Goal: Information Seeking & Learning: Learn about a topic

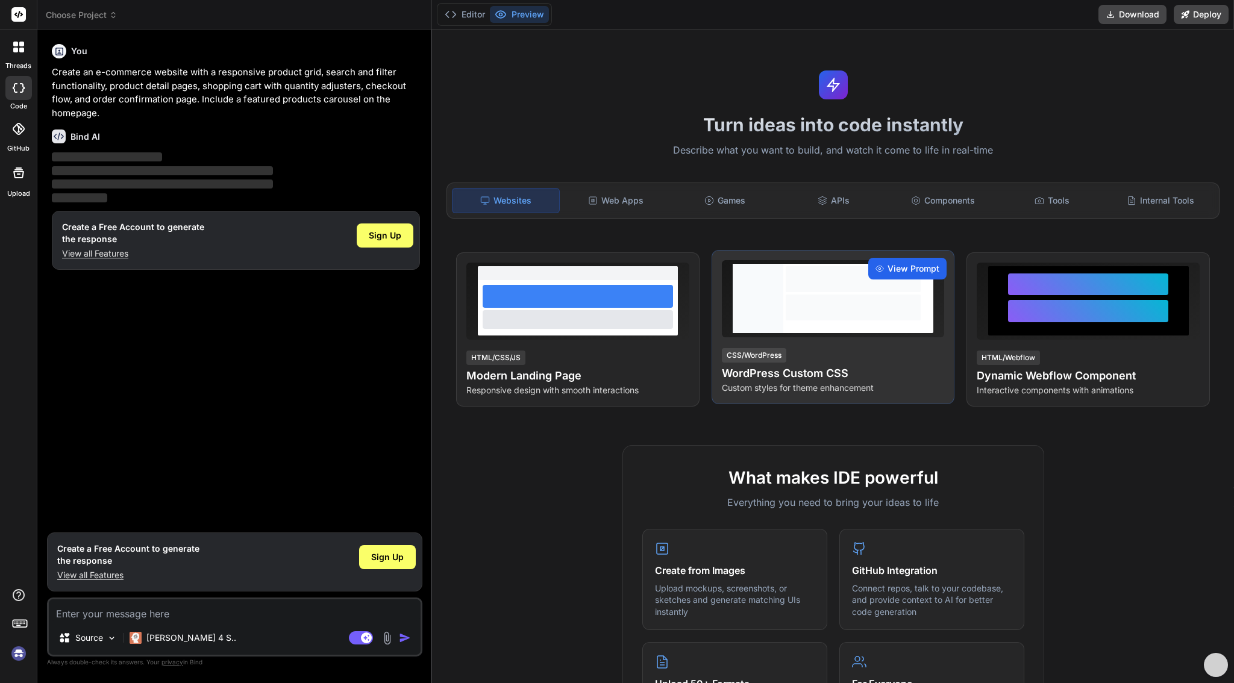
click at [911, 268] on span "View Prompt" at bounding box center [914, 269] width 52 height 12
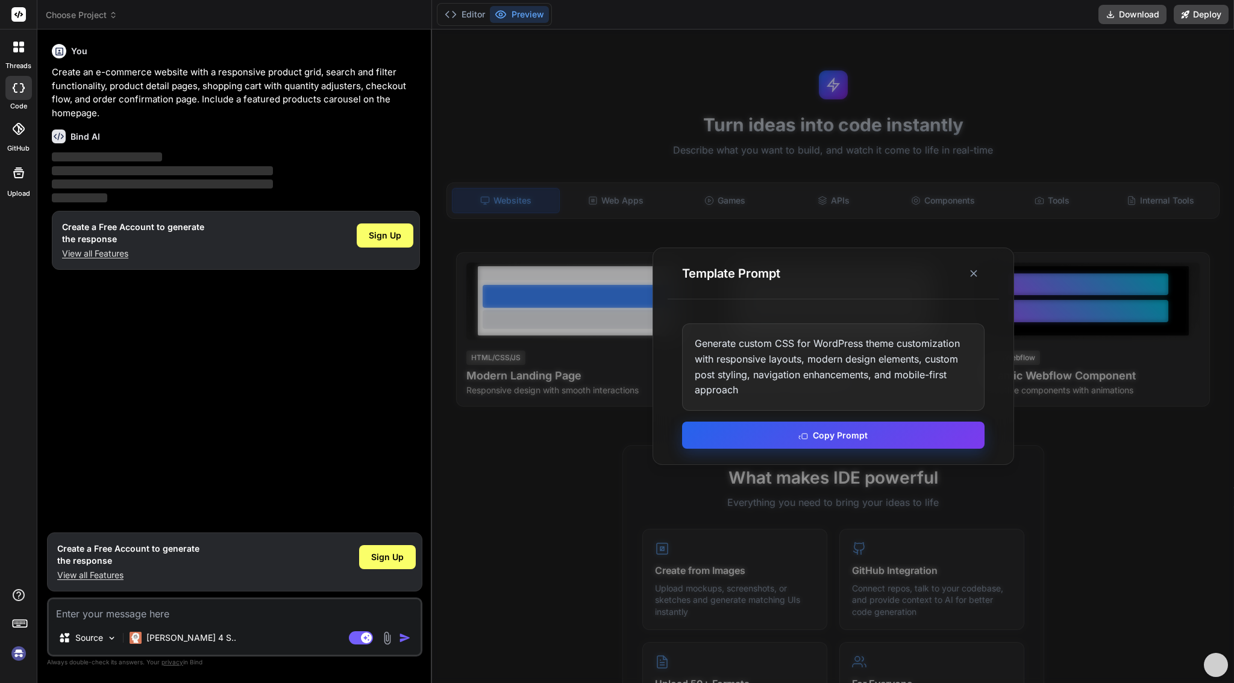
click at [837, 434] on button "Copy Prompt" at bounding box center [833, 435] width 303 height 27
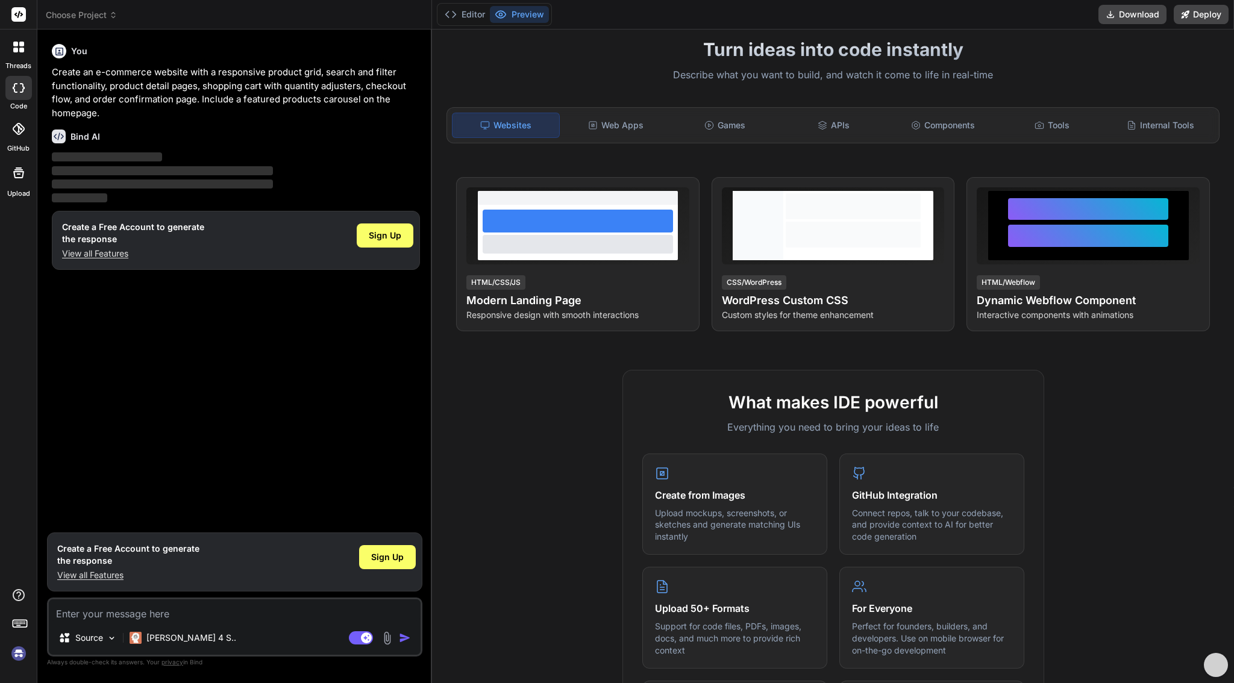
scroll to position [83, 0]
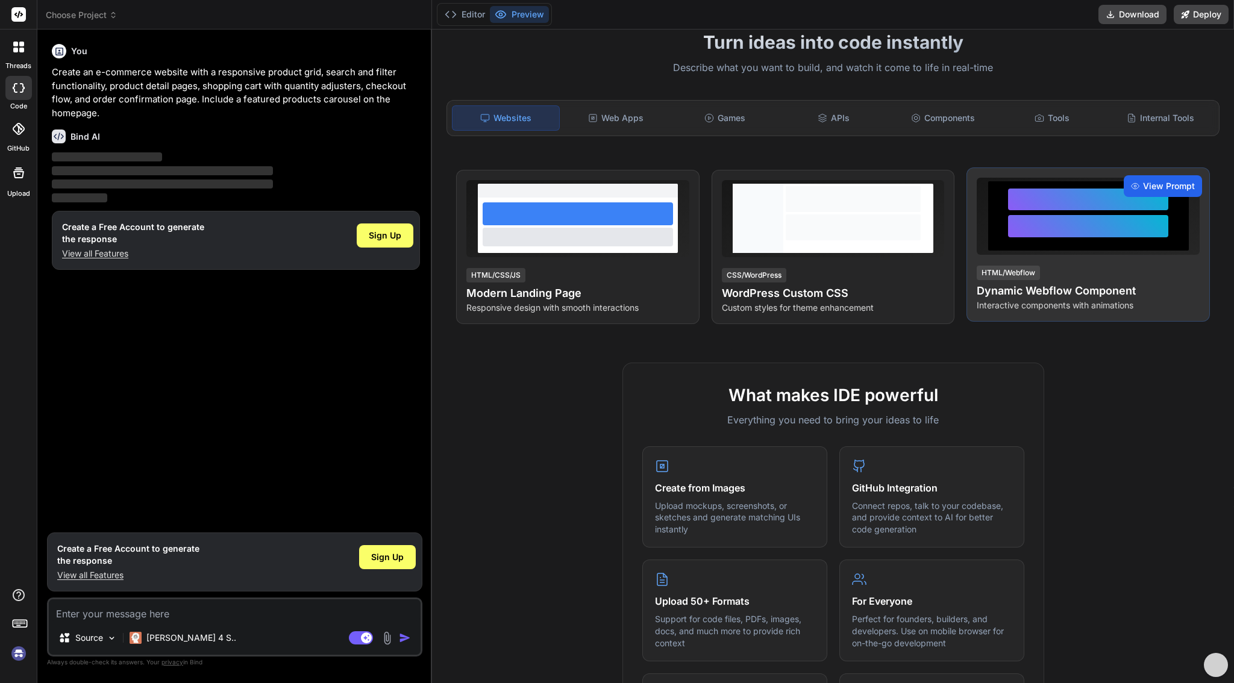
click at [1162, 183] on span "View Prompt" at bounding box center [1169, 186] width 52 height 12
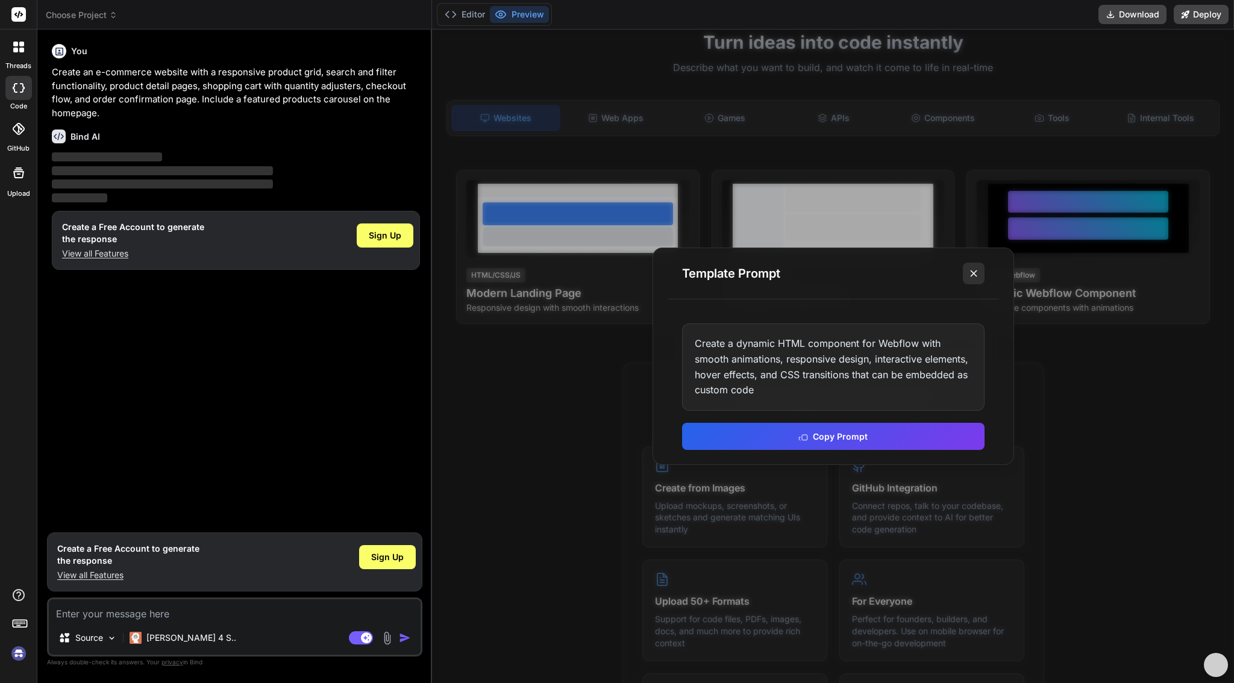
click at [972, 272] on line at bounding box center [974, 274] width 6 height 6
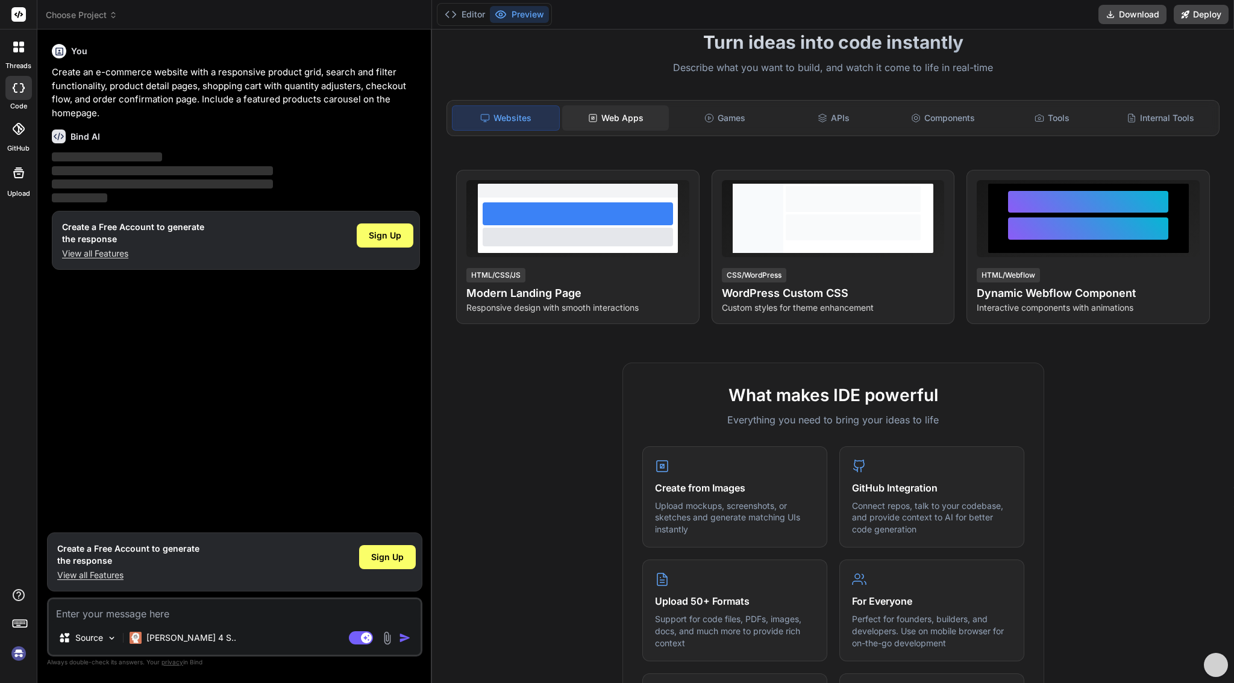
click at [612, 124] on div "Web Apps" at bounding box center [615, 117] width 107 height 25
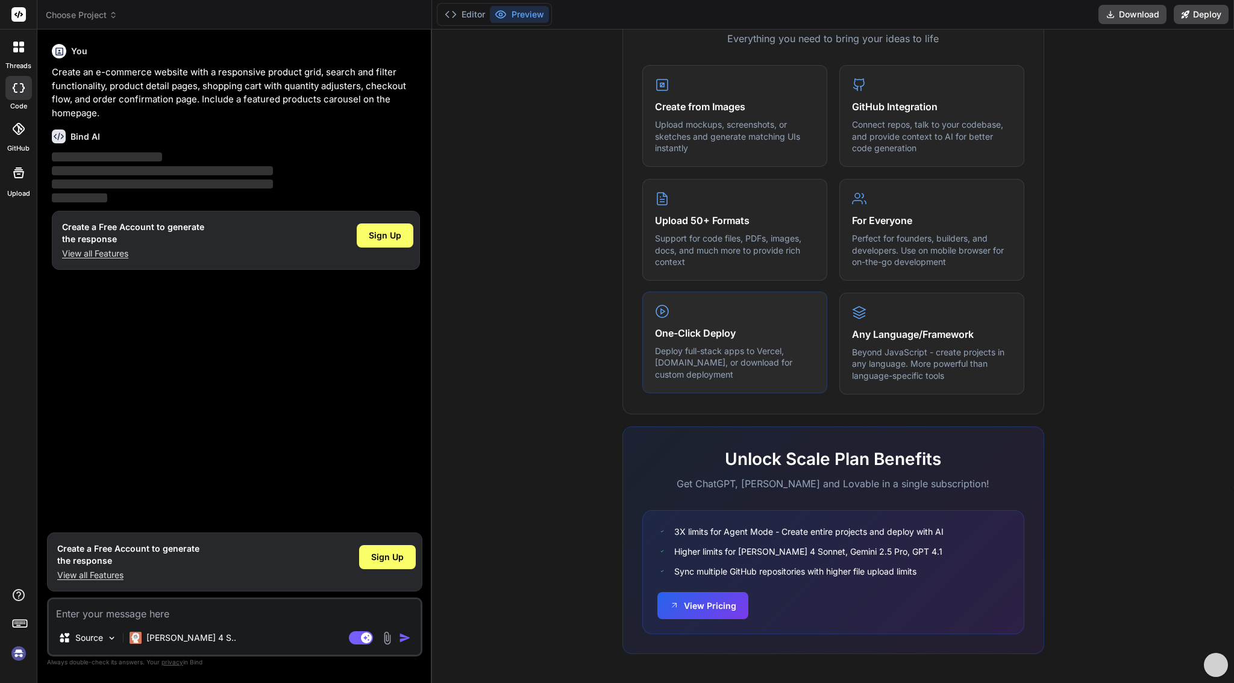
scroll to position [470, 0]
click at [715, 605] on button "View Pricing" at bounding box center [703, 602] width 91 height 27
click at [106, 579] on p "View all Features" at bounding box center [128, 576] width 142 height 12
click at [14, 47] on icon at bounding box center [18, 47] width 11 height 11
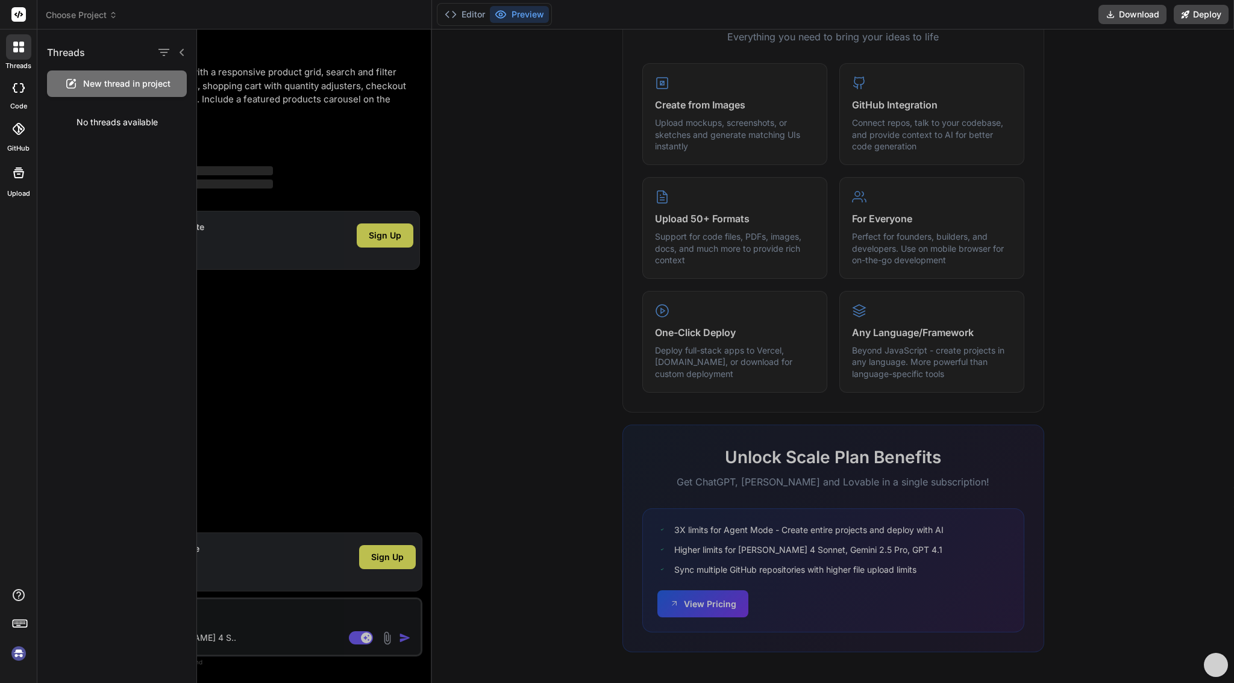
click at [20, 85] on icon at bounding box center [19, 88] width 12 height 10
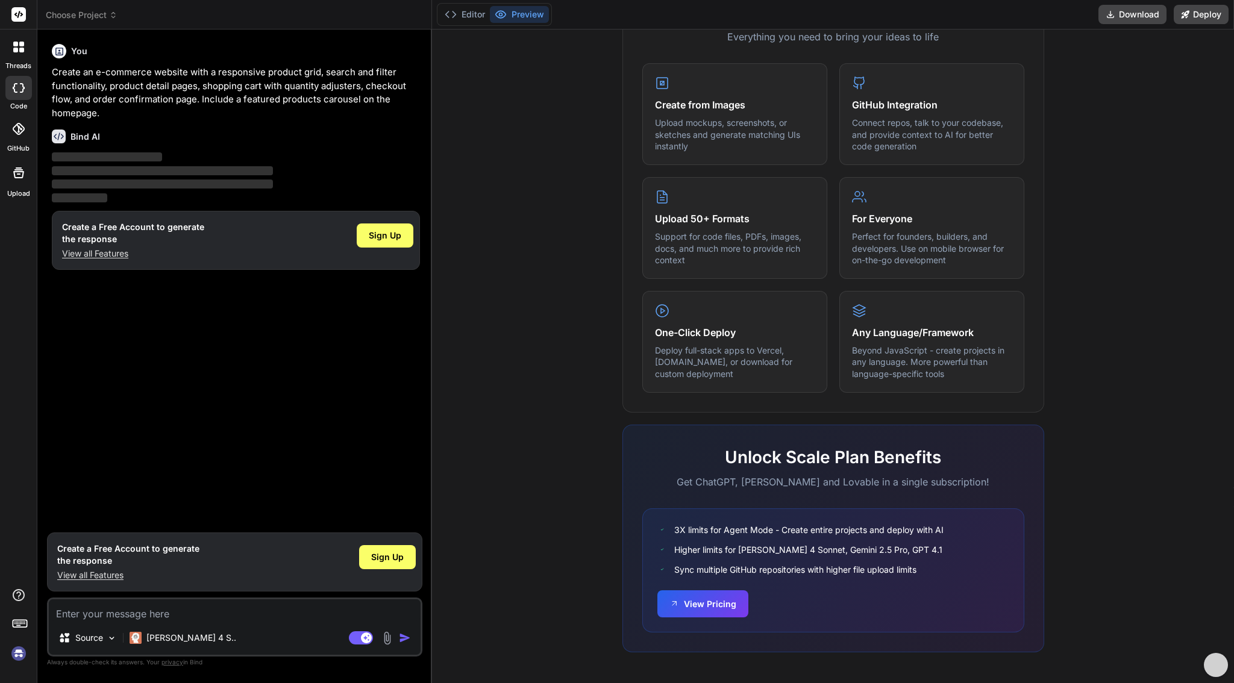
click at [20, 85] on icon at bounding box center [19, 88] width 12 height 10
type textarea "x"
click at [18, 124] on icon at bounding box center [18, 129] width 12 height 12
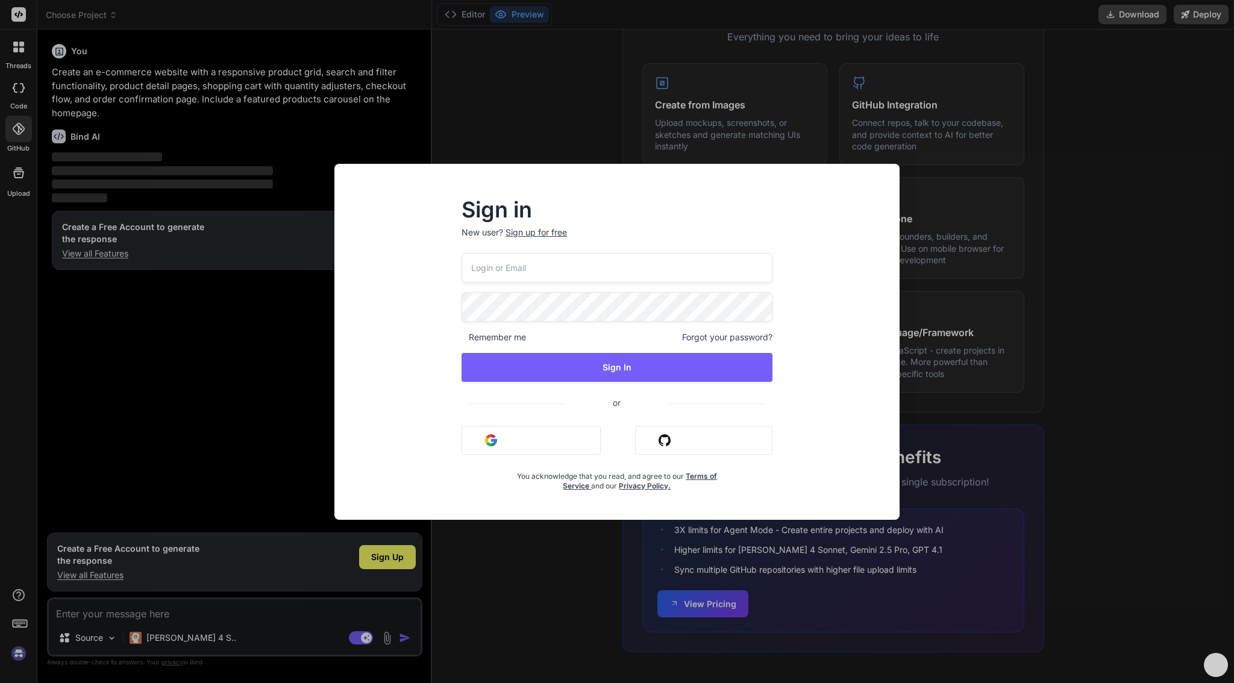
click at [18, 124] on div "Sign in New user? Sign up for free Remember me Forgot your password? Sign In or…" at bounding box center [617, 341] width 1234 height 683
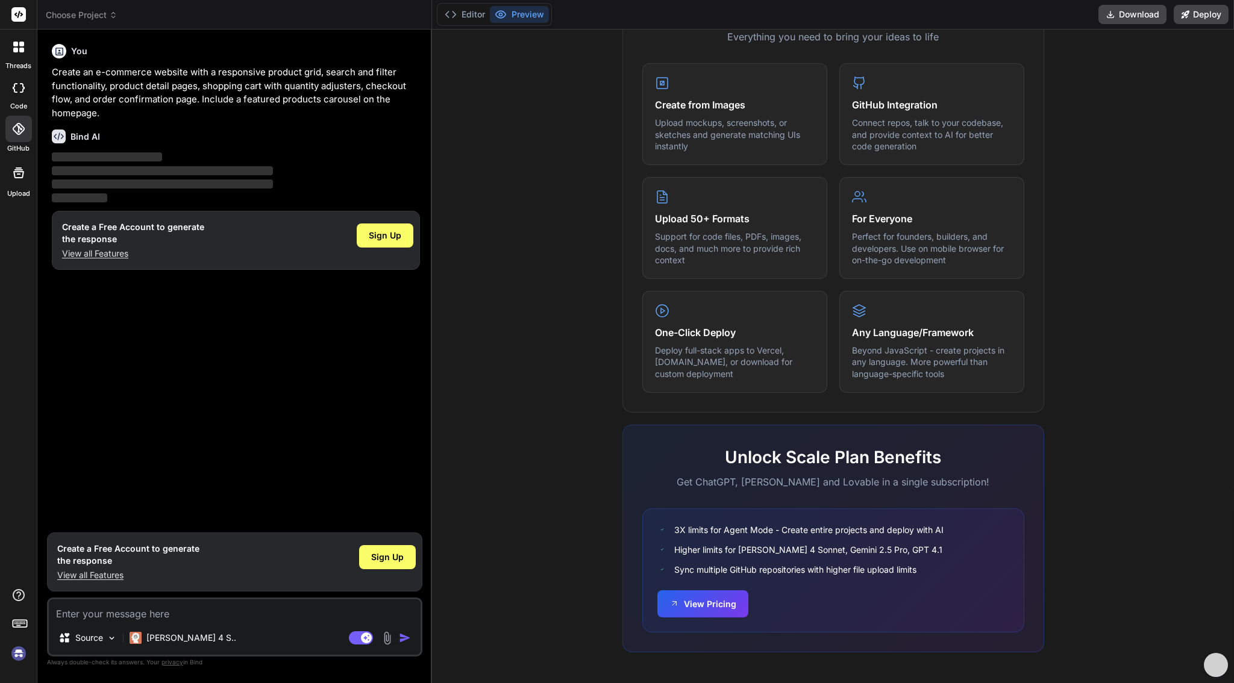
click at [18, 124] on icon at bounding box center [18, 129] width 12 height 12
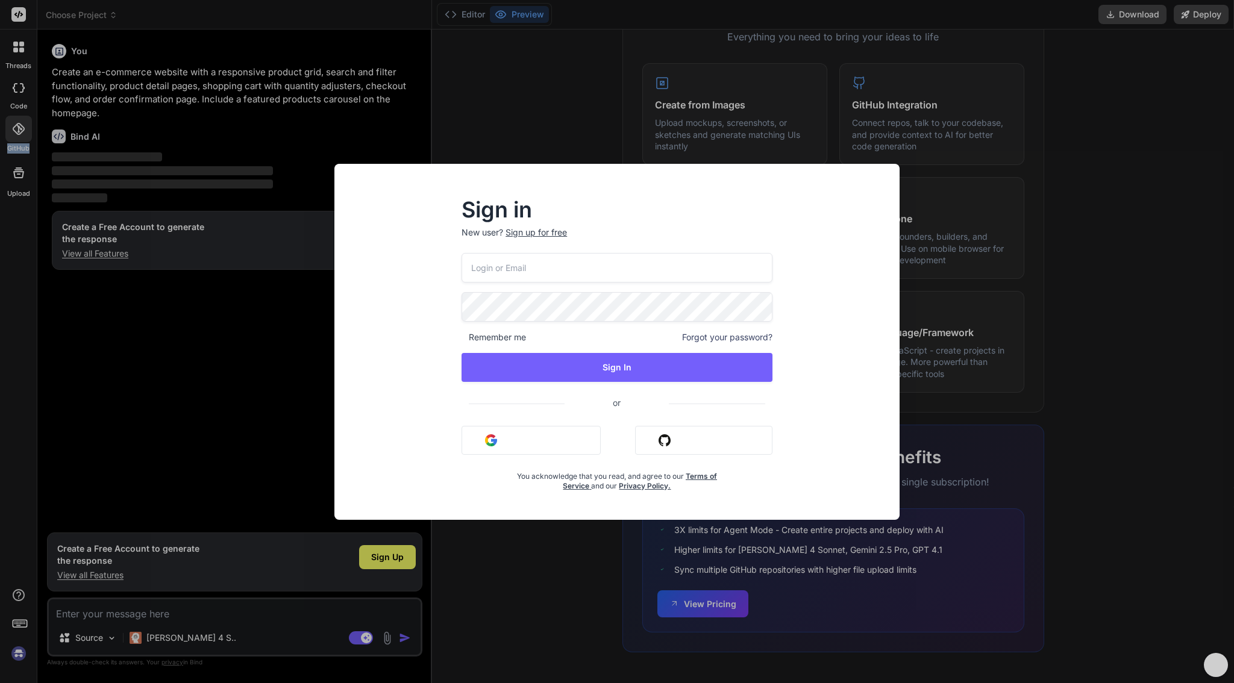
click at [18, 124] on div "Sign in New user? Sign up for free Remember me Forgot your password? Sign In or…" at bounding box center [617, 341] width 1234 height 683
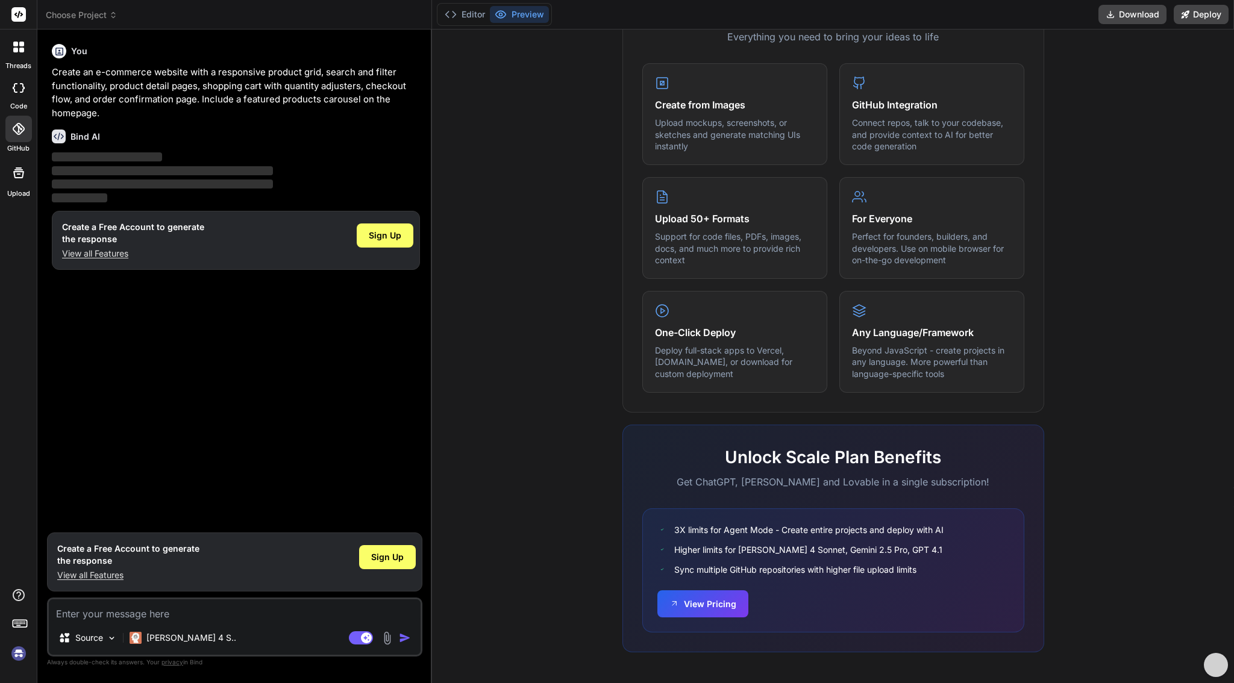
click at [21, 171] on icon at bounding box center [18, 173] width 11 height 11
